Goal: Task Accomplishment & Management: Complete application form

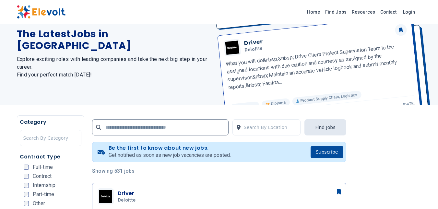
click at [108, 149] on div "Be the first to know about new jobs. Get notified as soon as new job vacancies …" at bounding box center [163, 152] width 136 height 14
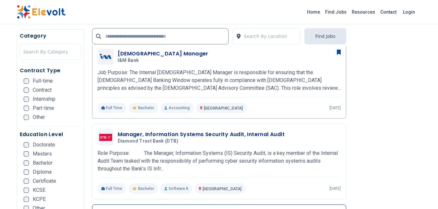
scroll to position [333, 0]
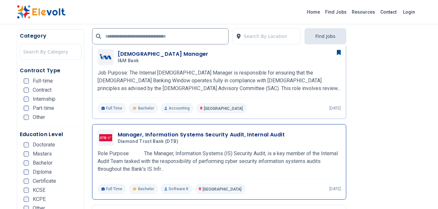
click at [190, 151] on p "Role Purpose: The Manager, Information Systems (IS) Security Audit, is a key me…" at bounding box center [218, 161] width 243 height 23
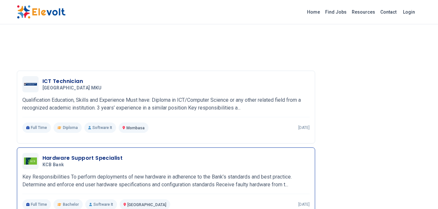
scroll to position [742, 0]
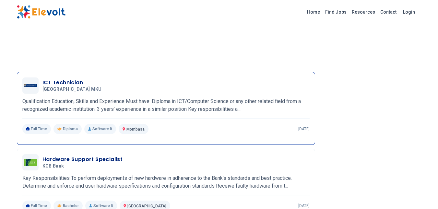
click at [152, 97] on p "Qualification Education, Skills and Experience Must have: Diploma in ICT/Comput…" at bounding box center [165, 105] width 287 height 16
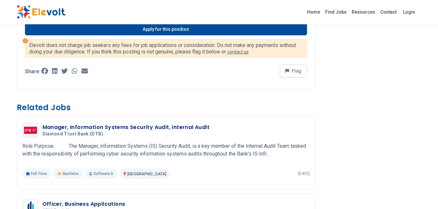
scroll to position [272, 0]
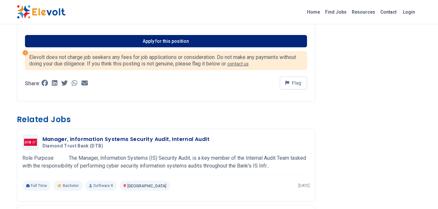
click at [177, 40] on link "Apply for this position" at bounding box center [166, 41] width 282 height 12
